Goal: Find contact information: Find contact information

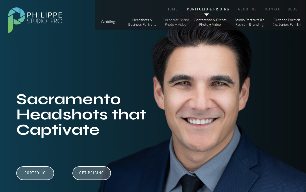
click at [177, 24] on p "Corporate Brand Photo + Video" at bounding box center [176, 22] width 29 height 9
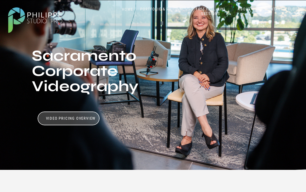
scroll to position [49, 0]
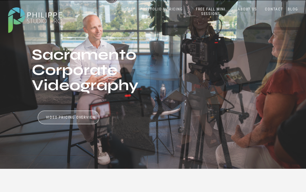
click at [60, 114] on div at bounding box center [69, 117] width 62 height 14
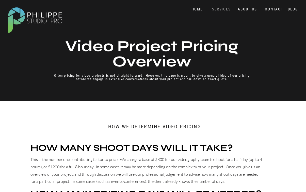
click at [226, 9] on nav "SERVICES" at bounding box center [221, 9] width 21 height 5
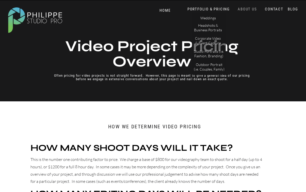
click at [240, 9] on nav "ABOUT US" at bounding box center [248, 9] width 22 height 5
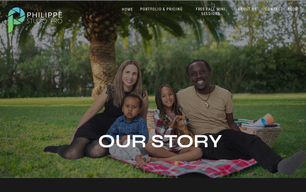
click at [159, 7] on nav "PORTFOLIO & PRICING" at bounding box center [161, 9] width 46 height 5
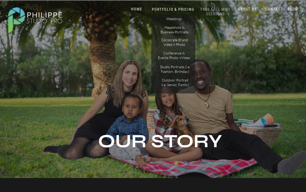
click at [215, 12] on nav "FREE FALL MINI SESSIONS" at bounding box center [216, 11] width 42 height 9
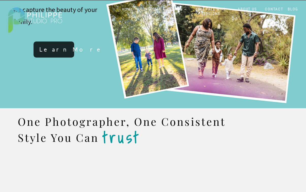
scroll to position [377, 0]
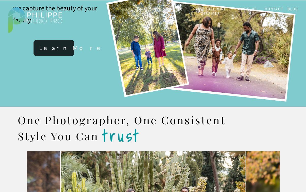
click at [131, 10] on nav "HOME" at bounding box center [128, 9] width 22 height 5
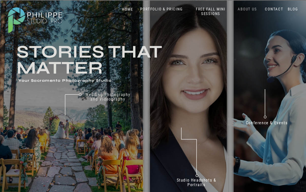
click at [247, 10] on nav "ABOUT US" at bounding box center [248, 9] width 22 height 5
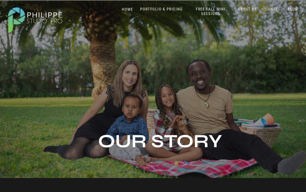
click at [281, 10] on nav "CONTACT" at bounding box center [274, 9] width 21 height 5
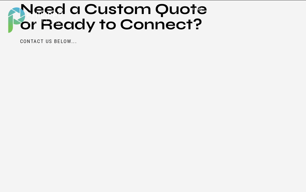
scroll to position [695, 0]
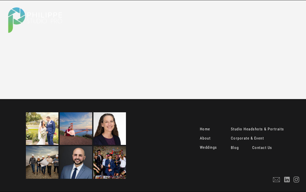
click at [261, 147] on nav "Contact Us" at bounding box center [262, 147] width 21 height 5
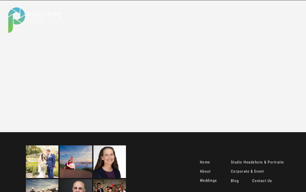
scroll to position [695, 0]
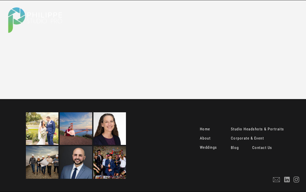
click at [260, 147] on nav "Contact Us" at bounding box center [262, 147] width 21 height 5
click at [276, 181] on icon at bounding box center [276, 179] width 7 height 5
